Goal: Information Seeking & Learning: Learn about a topic

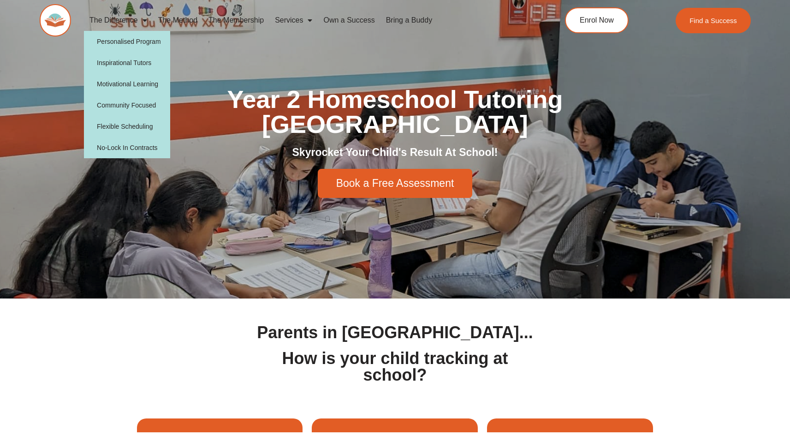
click at [51, 15] on img at bounding box center [55, 20] width 31 height 32
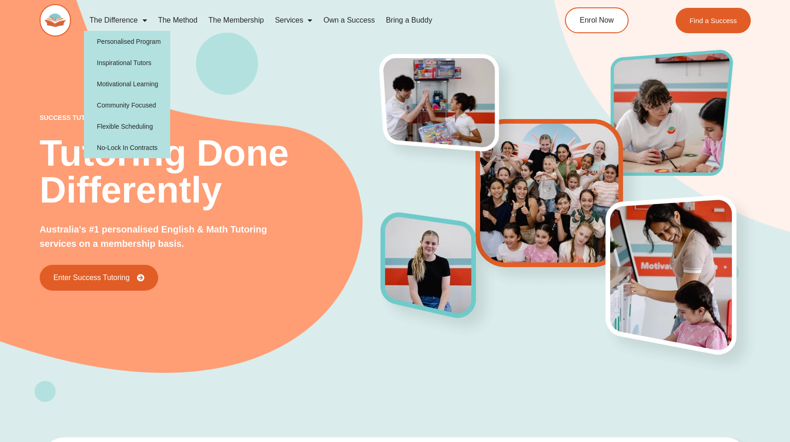
click at [145, 24] on span "Menu" at bounding box center [142, 20] width 9 height 17
click at [136, 20] on link "The Difference" at bounding box center [118, 20] width 69 height 21
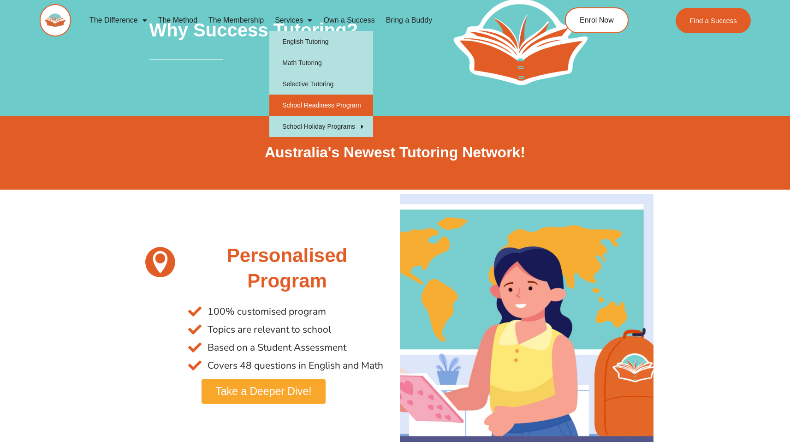
click at [323, 108] on link "School Readiness Program" at bounding box center [321, 105] width 104 height 21
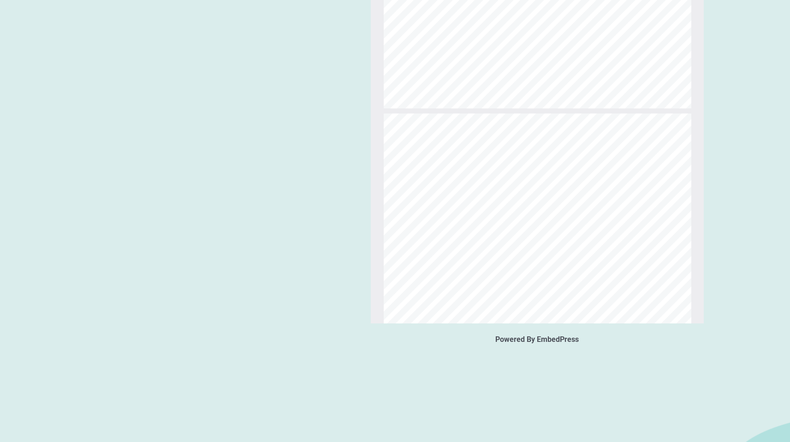
scroll to position [1093, 0]
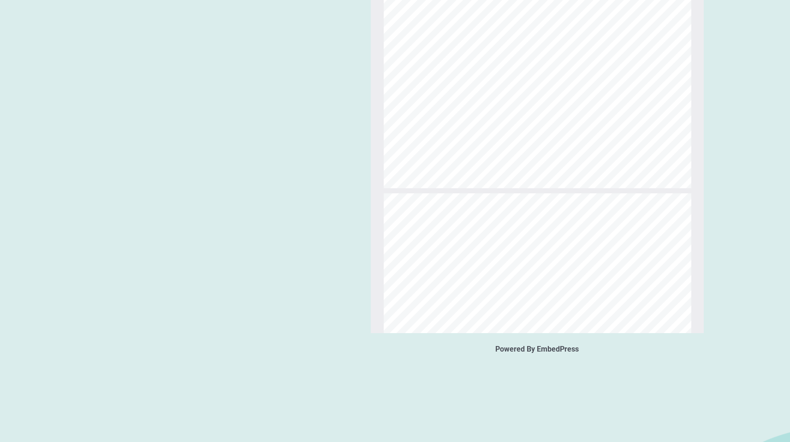
type input "*"
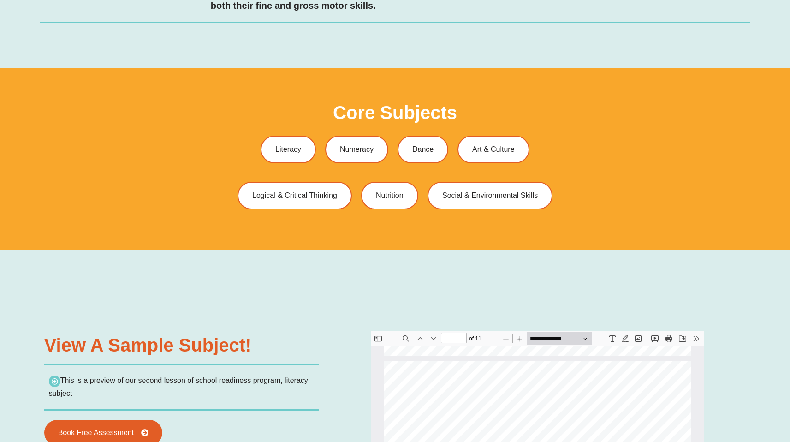
scroll to position [203, 0]
